Goal: Transaction & Acquisition: Purchase product/service

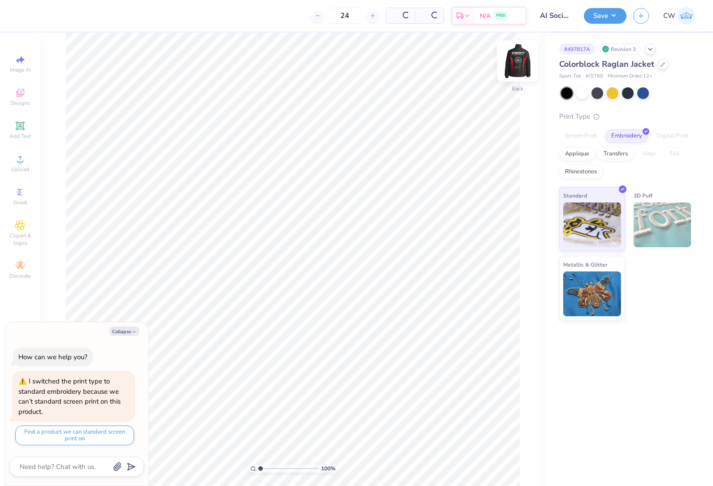
click at [518, 58] on img at bounding box center [517, 61] width 36 height 36
click at [600, 94] on html "Art colors 24 N/A Per Item N/A Total Est. Delivery N/A FREE Design Title AI Soc…" at bounding box center [356, 243] width 713 height 486
click at [601, 94] on div at bounding box center [597, 93] width 12 height 12
click at [593, 96] on div at bounding box center [597, 93] width 12 height 12
click at [592, 92] on div at bounding box center [597, 93] width 12 height 12
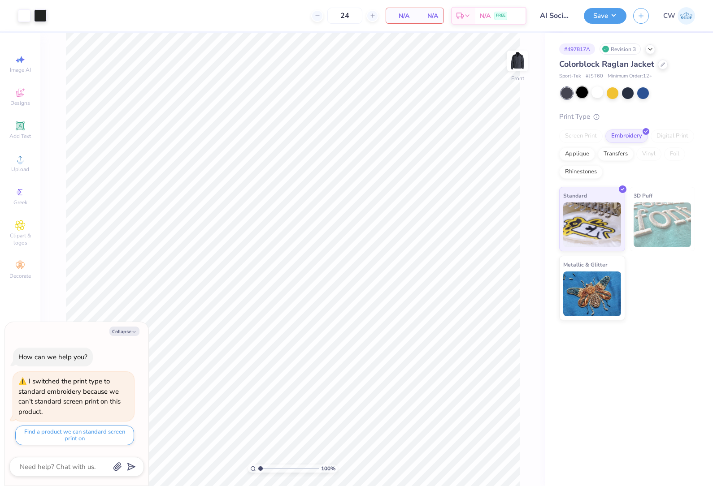
click at [584, 92] on div at bounding box center [582, 93] width 12 height 12
click at [569, 94] on div at bounding box center [567, 93] width 12 height 12
click at [585, 94] on div at bounding box center [582, 93] width 12 height 12
click at [565, 96] on div at bounding box center [567, 93] width 12 height 12
click at [564, 91] on div at bounding box center [567, 93] width 12 height 12
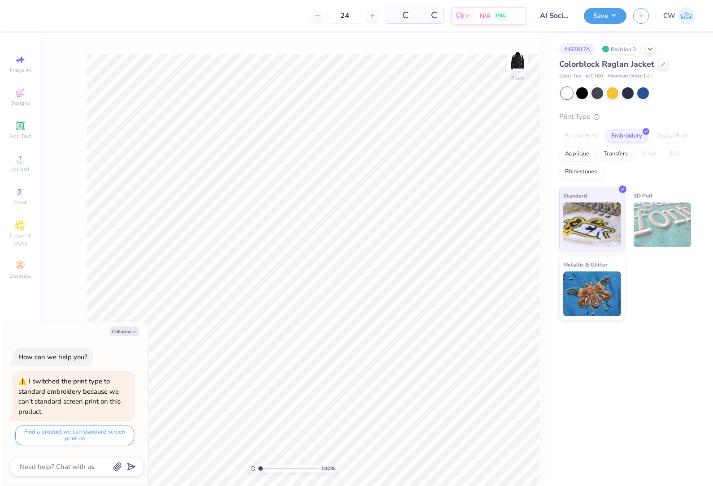
type textarea "x"
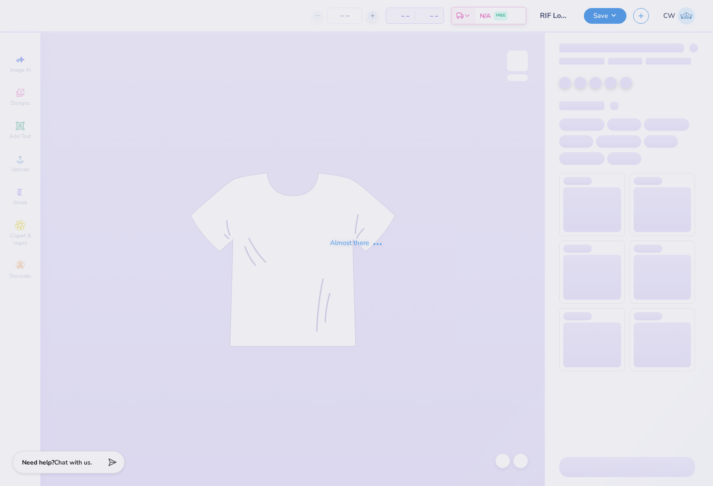
type input "RIF Logo Q-Zip Design"
